Goal: Information Seeking & Learning: Learn about a topic

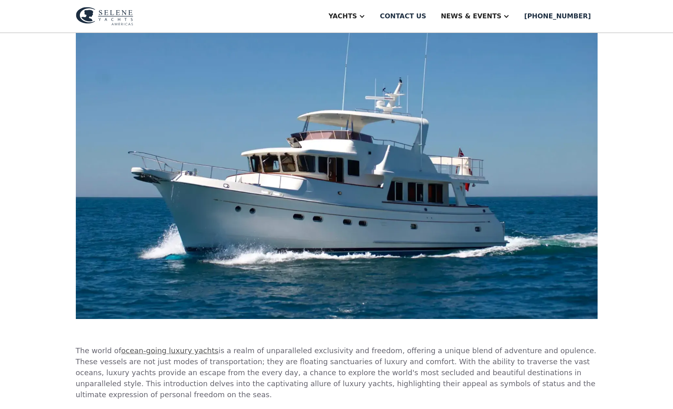
scroll to position [283, 0]
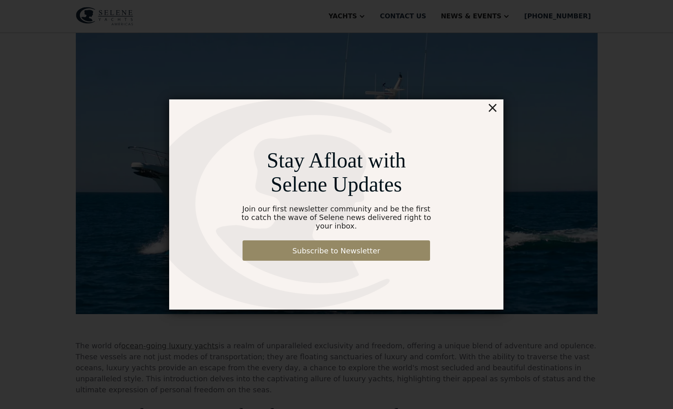
click at [496, 113] on div "×" at bounding box center [493, 107] width 12 height 16
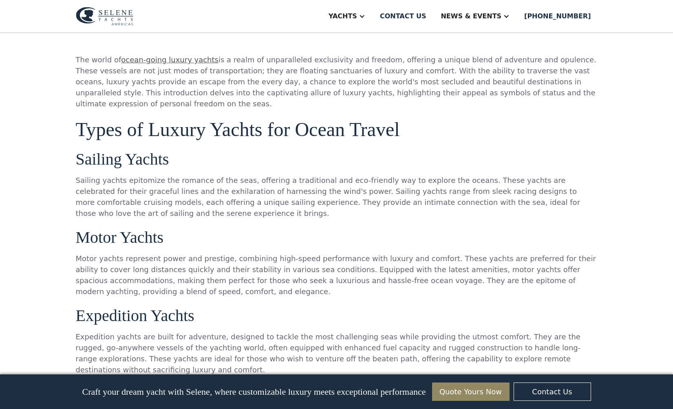
scroll to position [544, 0]
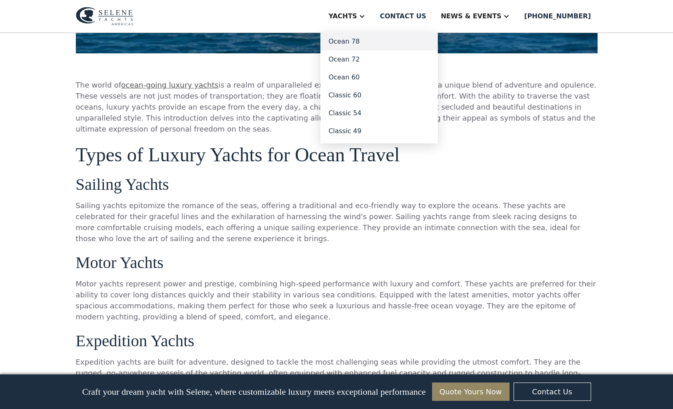
click at [371, 42] on link "Ocean 78" at bounding box center [378, 42] width 117 height 18
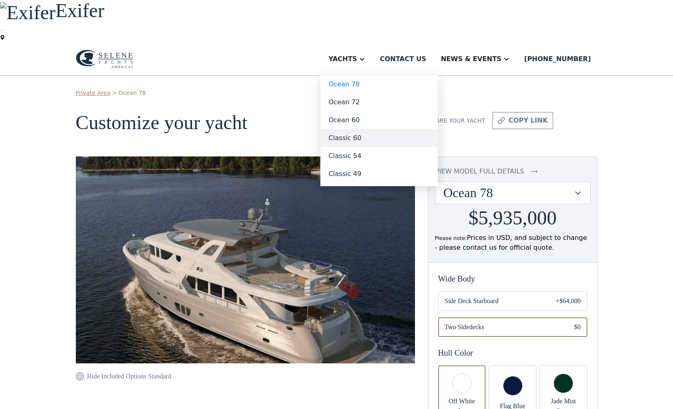
click at [380, 129] on link "Classic 60" at bounding box center [378, 138] width 117 height 18
